Goal: Information Seeking & Learning: Learn about a topic

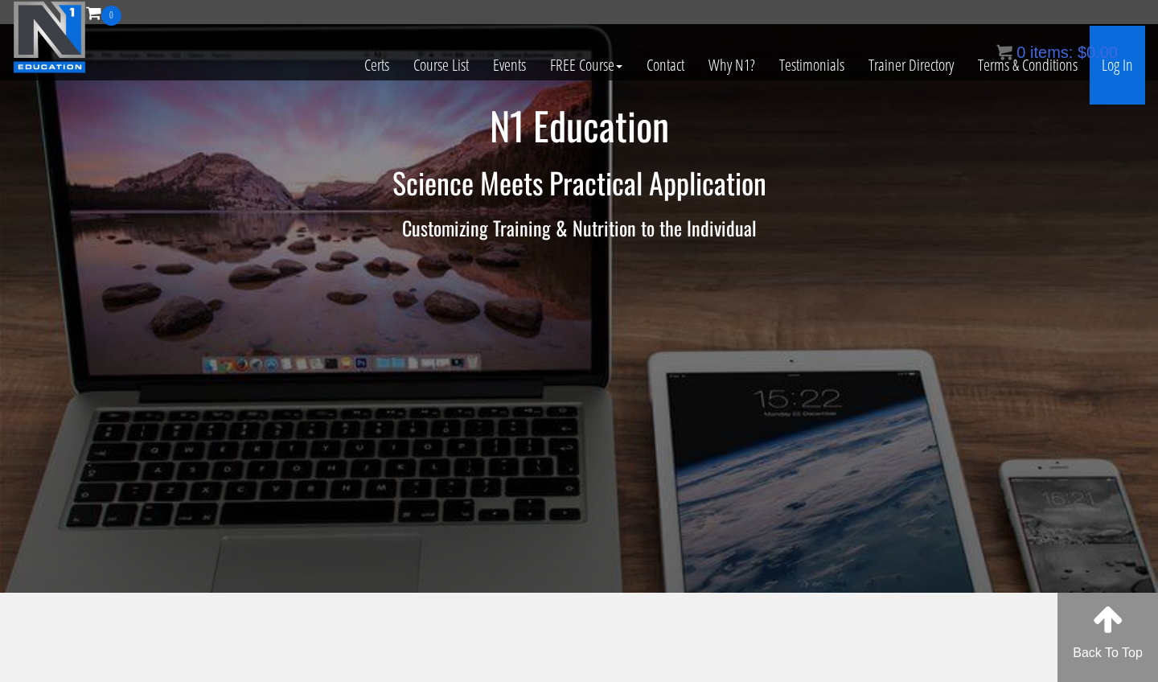
click at [1028, 74] on link "Log In" at bounding box center [1116, 65] width 55 height 79
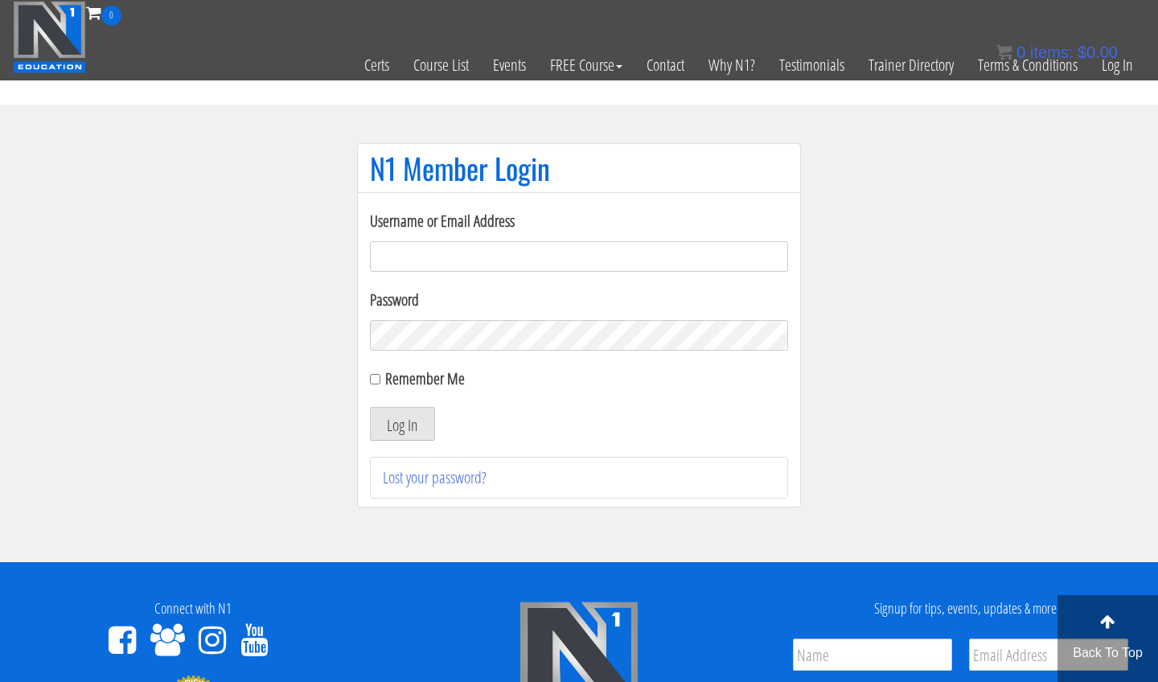
type input "[EMAIL_ADDRESS][DOMAIN_NAME]"
click at [402, 424] on button "Log In" at bounding box center [402, 424] width 65 height 34
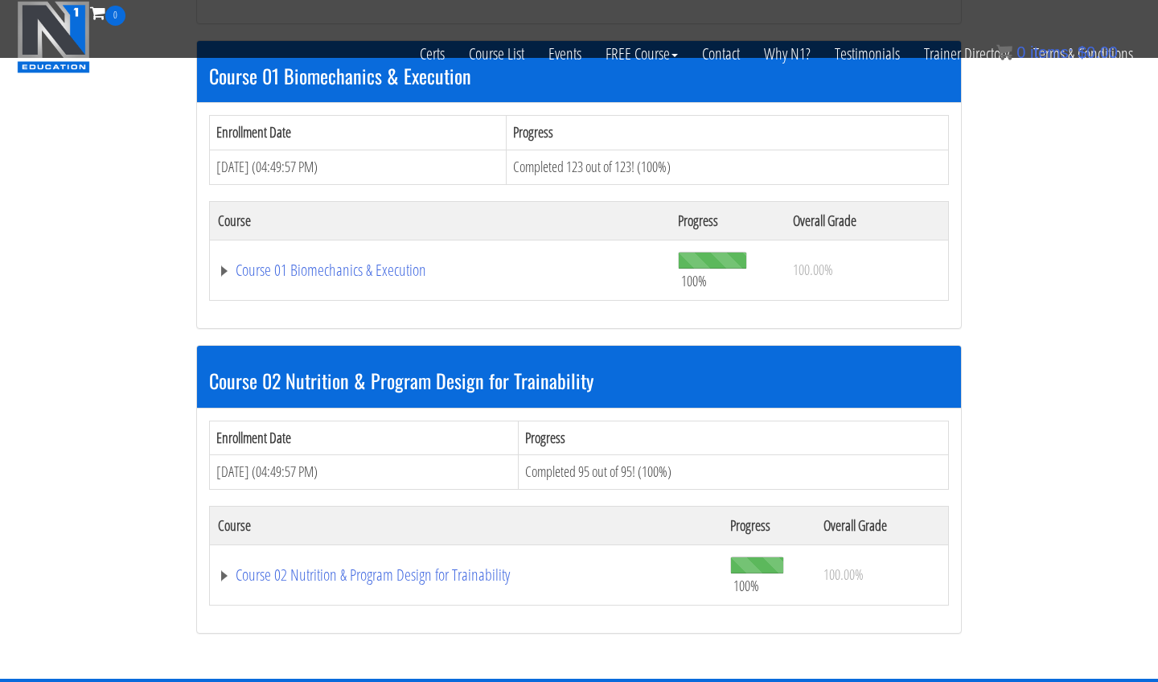
scroll to position [505, 0]
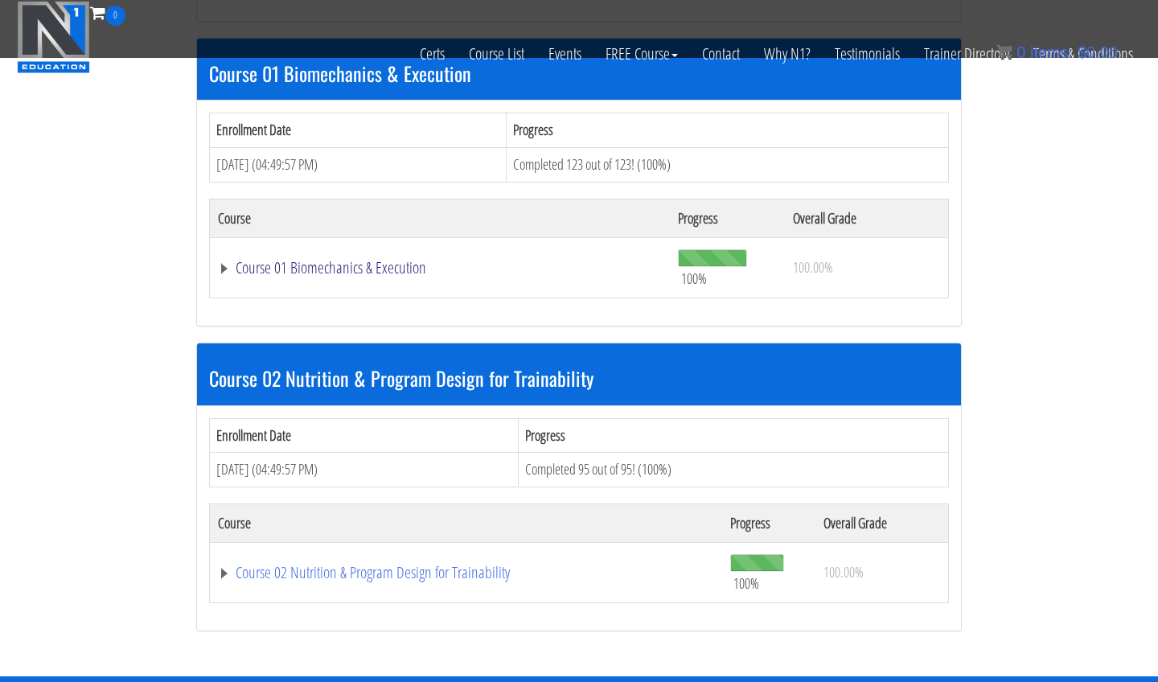
click at [403, 271] on link "Course 01 Biomechanics & Execution" at bounding box center [440, 268] width 444 height 16
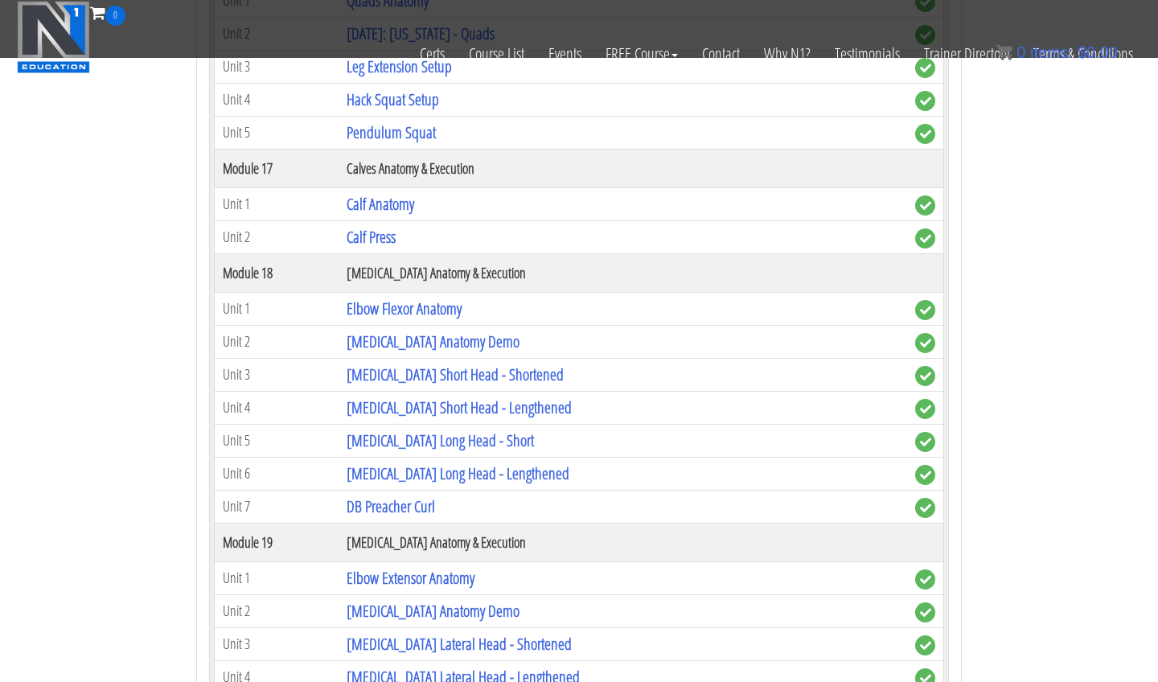
scroll to position [4785, 0]
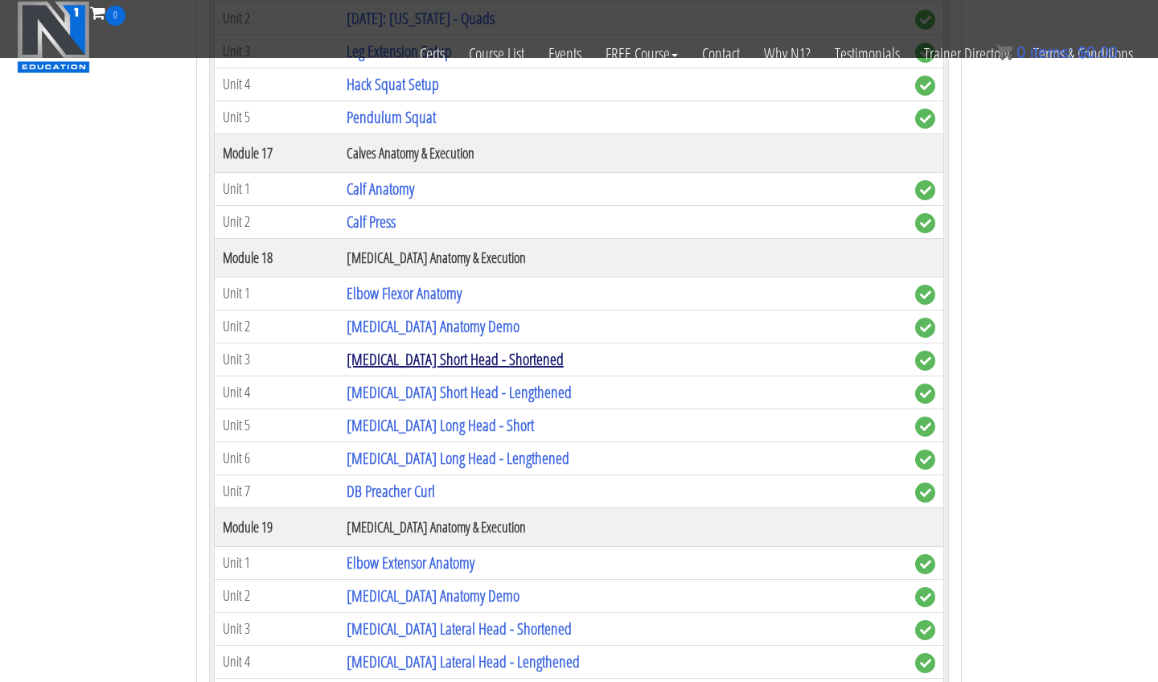
click at [497, 354] on link "[MEDICAL_DATA] Short Head - Shortened" at bounding box center [454, 359] width 217 height 22
